Goal: Task Accomplishment & Management: Manage account settings

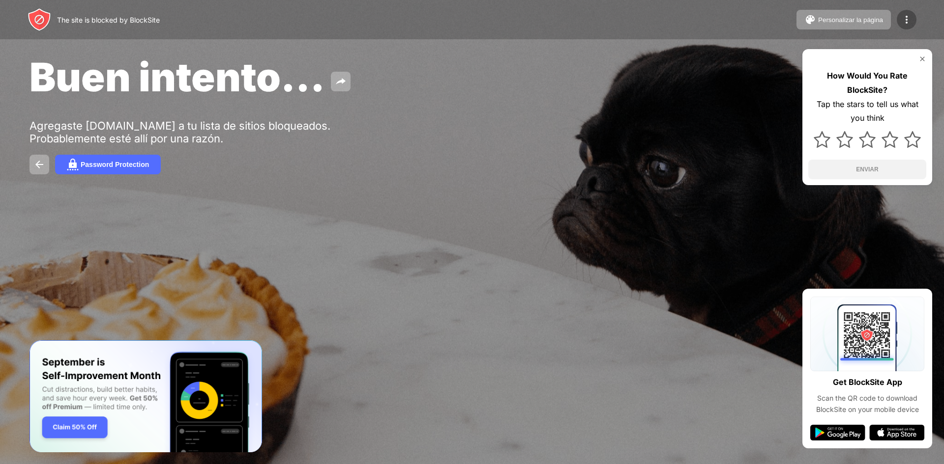
click at [907, 24] on img at bounding box center [906, 20] width 12 height 12
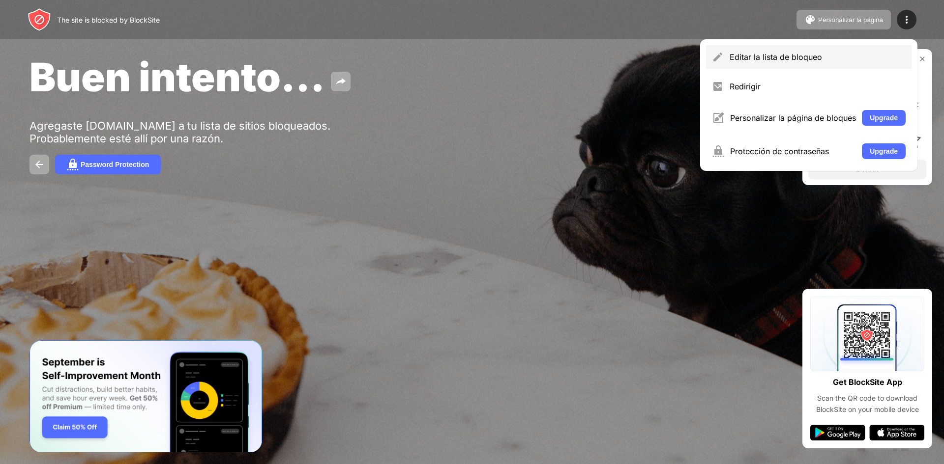
click at [827, 59] on div "Editar la lista de bloqueo" at bounding box center [817, 57] width 176 height 10
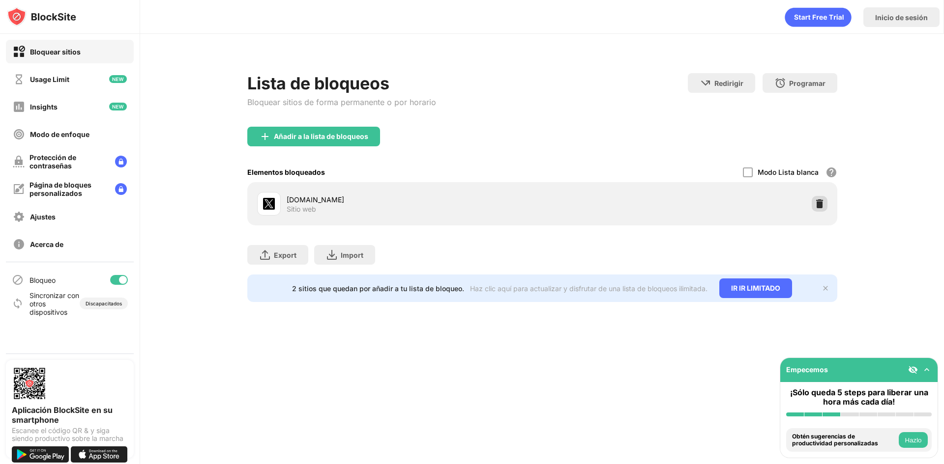
click at [817, 201] on img at bounding box center [819, 204] width 10 height 10
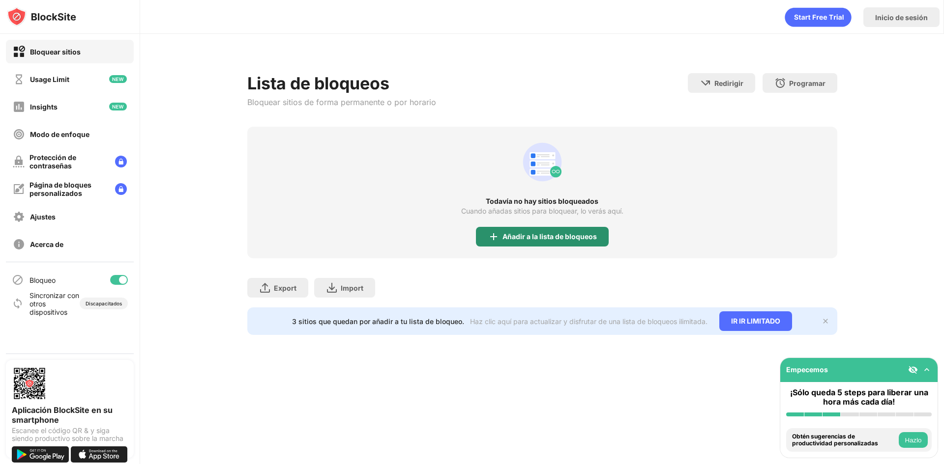
click at [522, 233] on div "Añadir a la lista de bloqueos" at bounding box center [549, 237] width 94 height 8
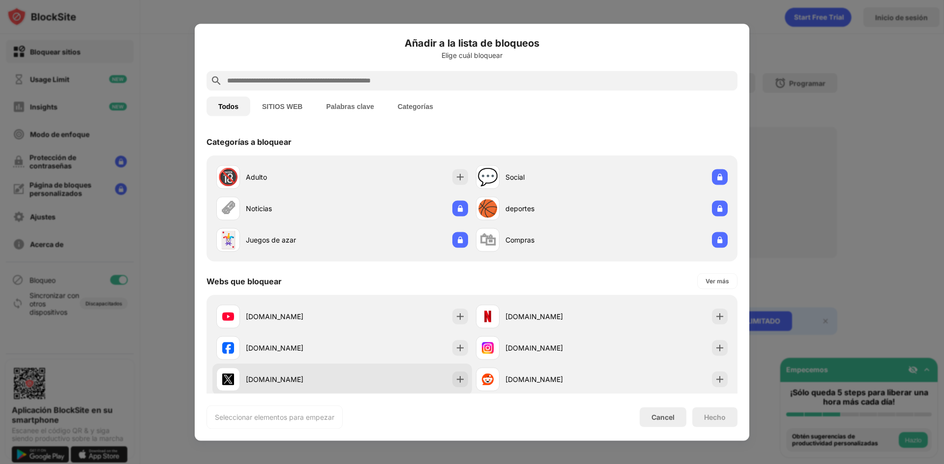
click at [390, 377] on div "[DOMAIN_NAME]" at bounding box center [341, 379] width 259 height 31
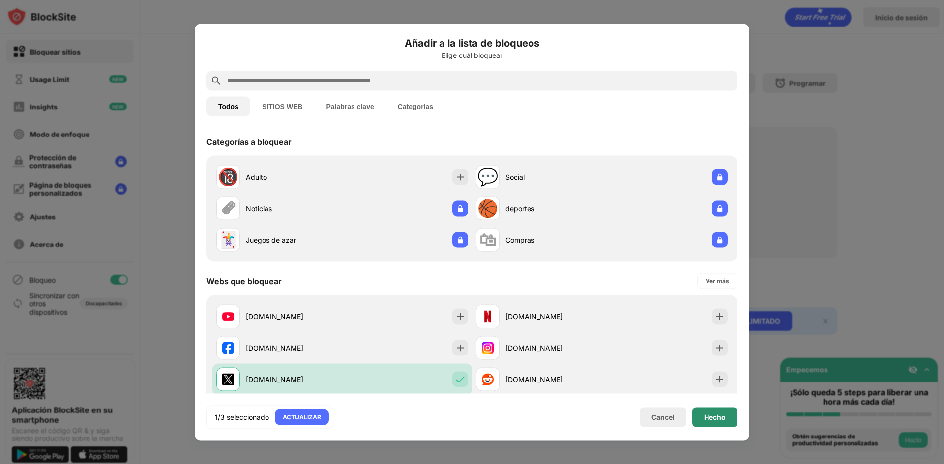
click at [697, 416] on div "Hecho" at bounding box center [714, 417] width 45 height 20
